Goal: Browse casually

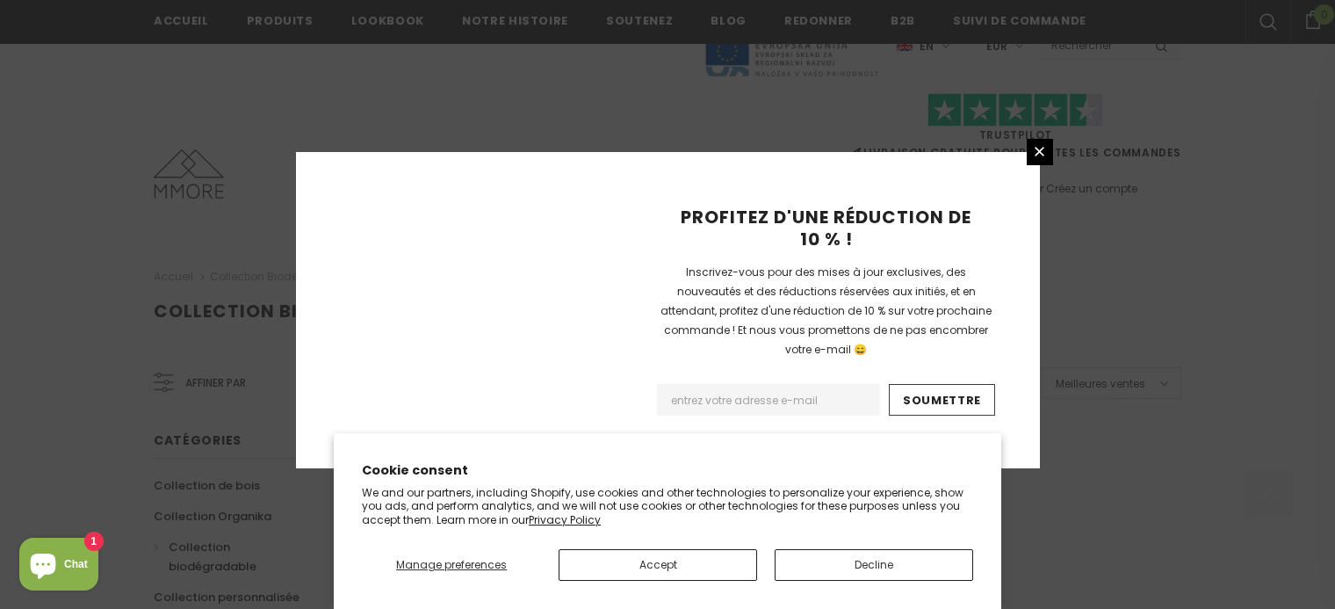
scroll to position [1234, 0]
